Goal: Find specific page/section: Find specific page/section

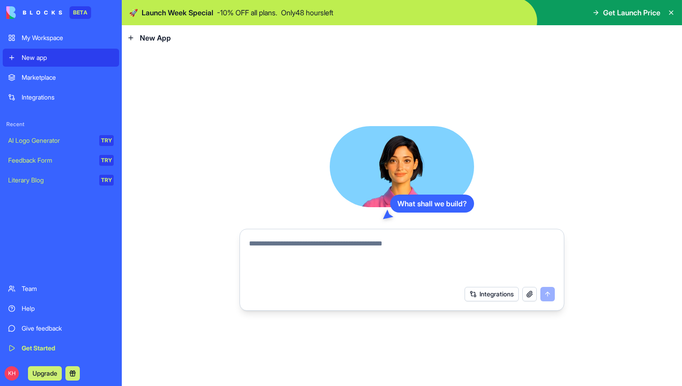
click at [42, 90] on link "Integrations" at bounding box center [61, 97] width 116 height 18
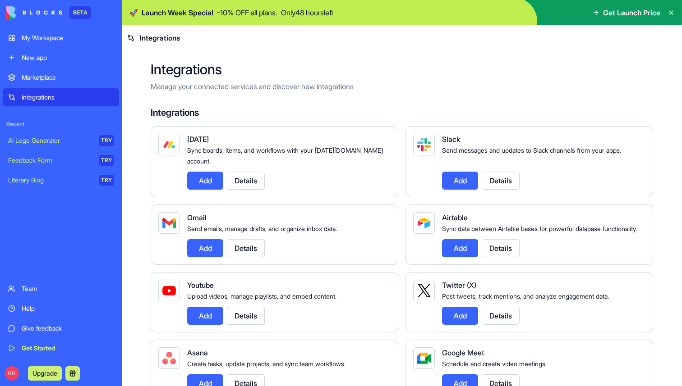
click at [49, 67] on div "My Workspace New app Marketplace Integrations Recent AI Logo Generator TRY Feed…" at bounding box center [61, 193] width 116 height 329
click at [50, 75] on div "Marketplace" at bounding box center [68, 77] width 92 height 9
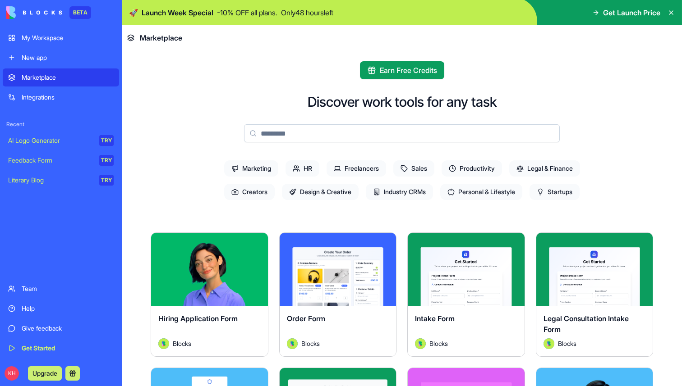
click at [51, 98] on div "Integrations" at bounding box center [68, 97] width 92 height 9
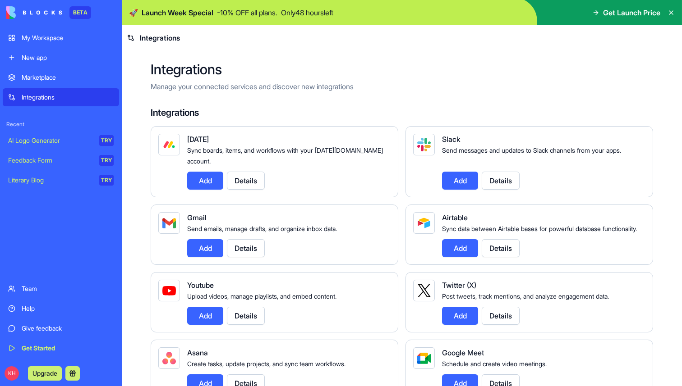
click at [47, 99] on div "Integrations" at bounding box center [68, 97] width 92 height 9
click at [55, 63] on link "New app" at bounding box center [61, 58] width 116 height 18
